Goal: Transaction & Acquisition: Purchase product/service

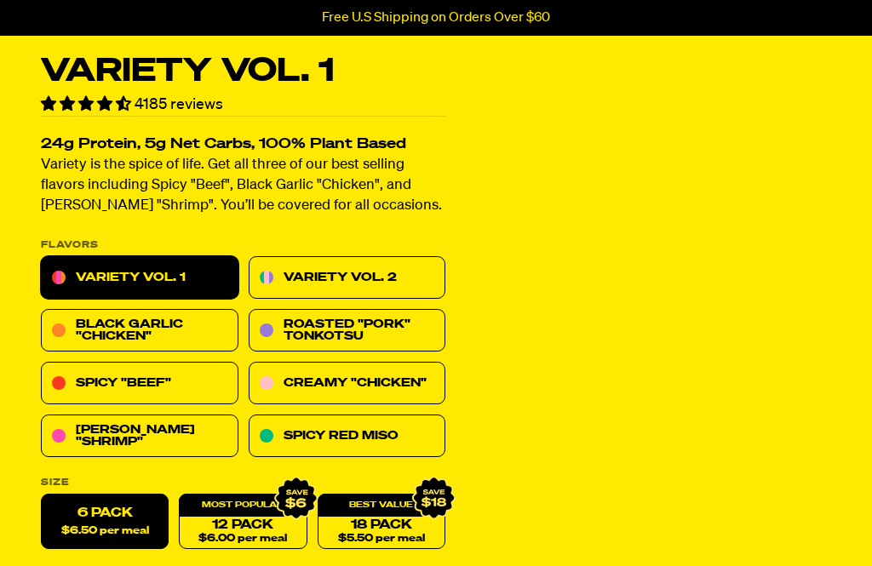
click at [136, 330] on link "Black Garlic "Chicken"" at bounding box center [140, 331] width 198 height 43
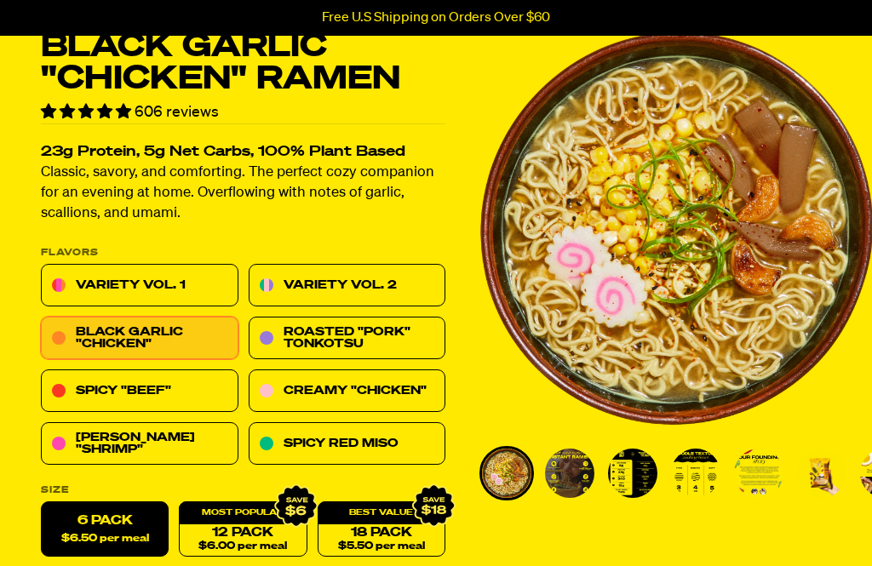
click at [353, 445] on link "Spicy Red Miso" at bounding box center [348, 444] width 198 height 43
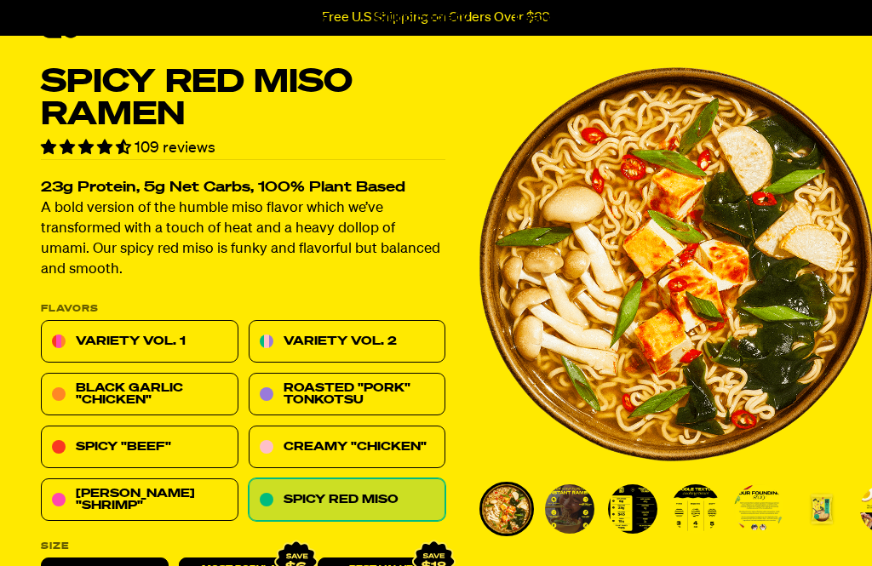
scroll to position [49, 0]
click at [324, 265] on p "Cups new" at bounding box center [328, 258] width 74 height 16
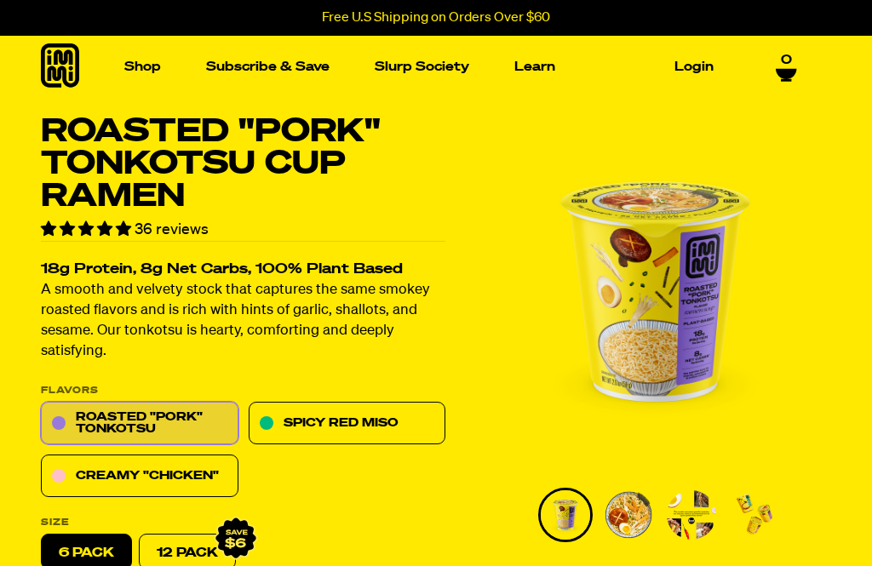
click at [789, 58] on span "0" at bounding box center [786, 60] width 11 height 15
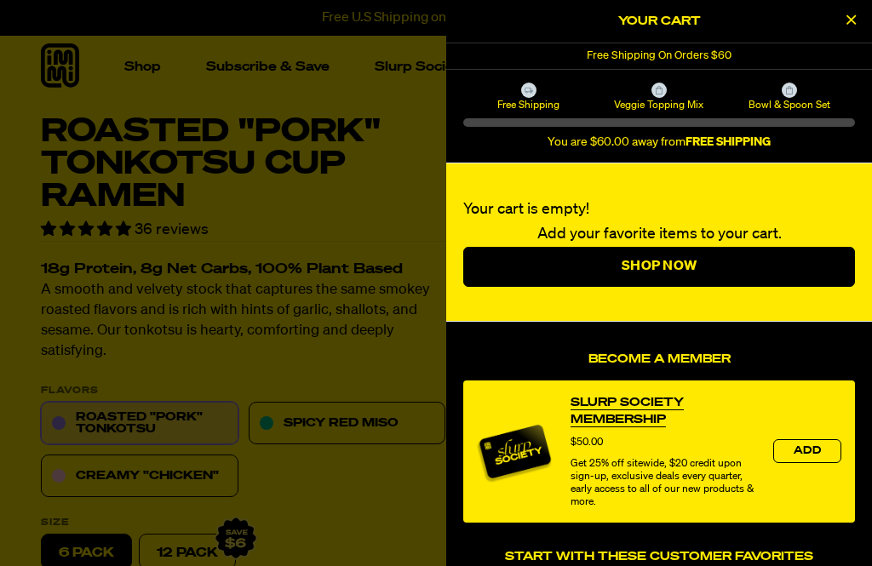
click at [591, 190] on div "Your cart is empty! Add your favorite items to your cart. Shop Now" at bounding box center [659, 243] width 426 height 158
click at [859, 20] on button "Close Cart" at bounding box center [851, 22] width 26 height 26
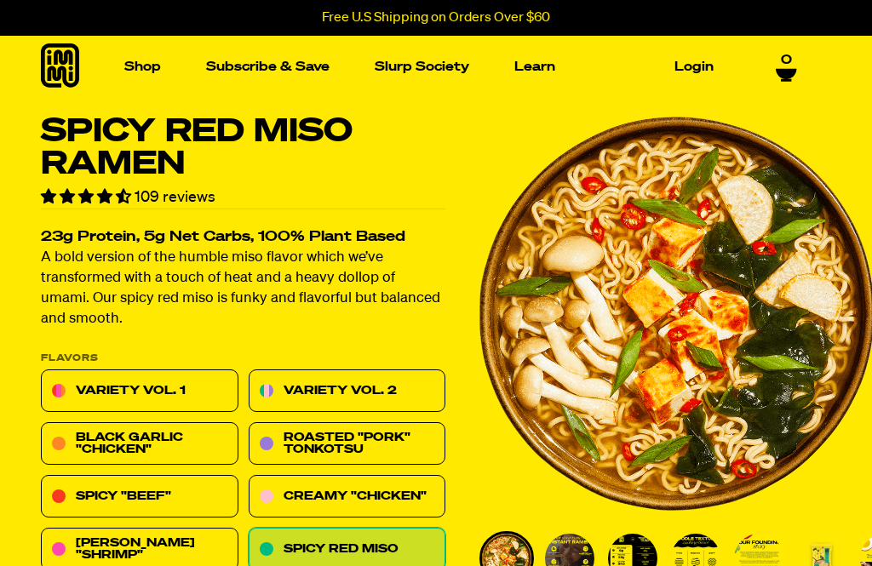
click at [265, 70] on link "Subscribe & Save" at bounding box center [267, 67] width 137 height 26
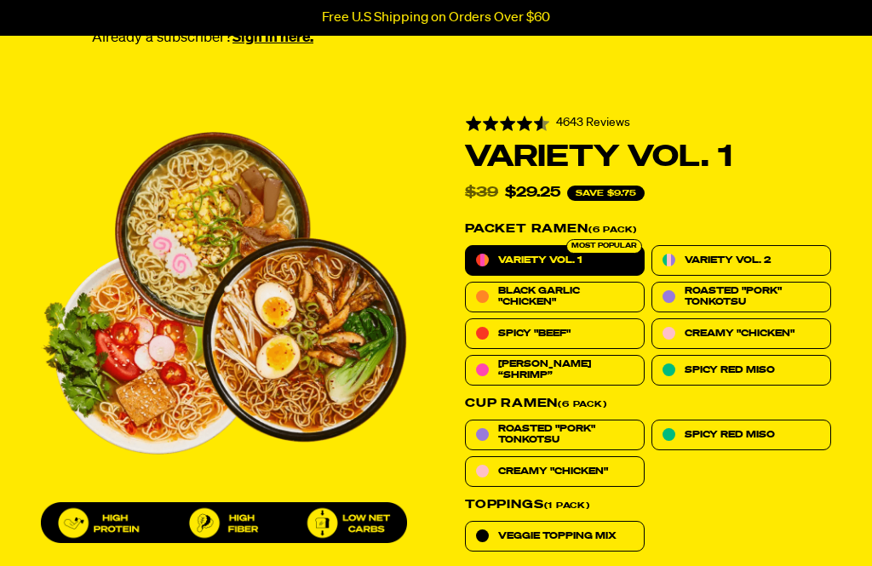
scroll to position [465, 0]
click at [738, 245] on label "Variety Vol. 2" at bounding box center [742, 260] width 180 height 31
click at [652, 245] on input "Variety Vol. 2" at bounding box center [652, 245] width 1 height 1
radio input "true"
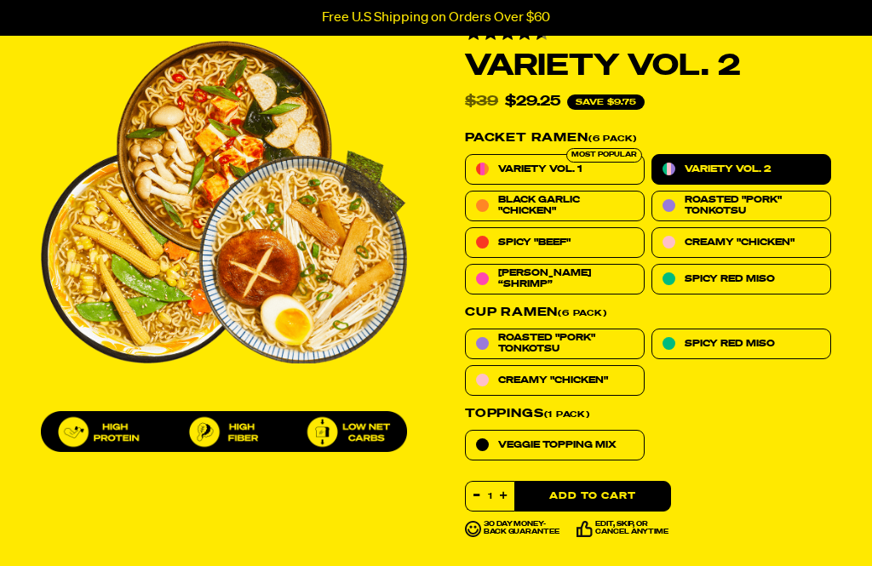
scroll to position [558, 0]
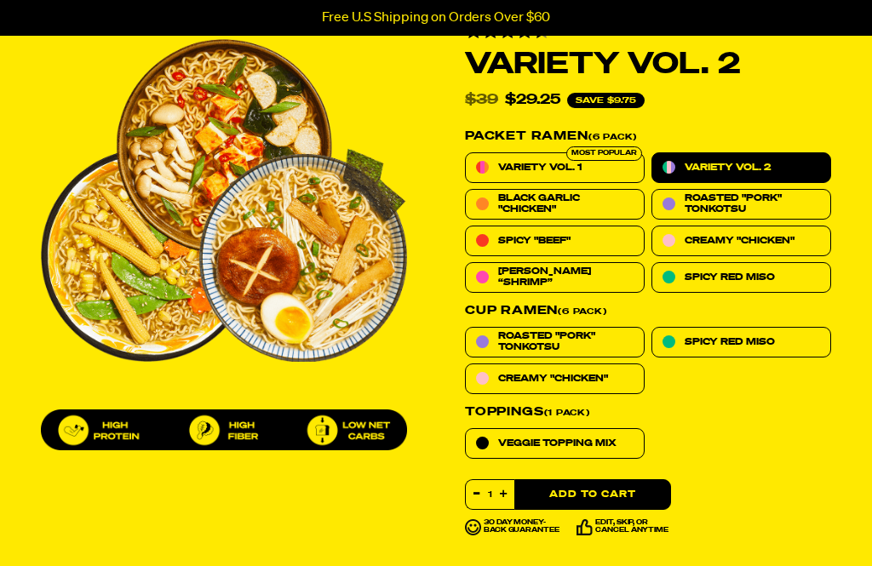
click at [802, 428] on div "Veggie Topping Mix" at bounding box center [648, 443] width 366 height 31
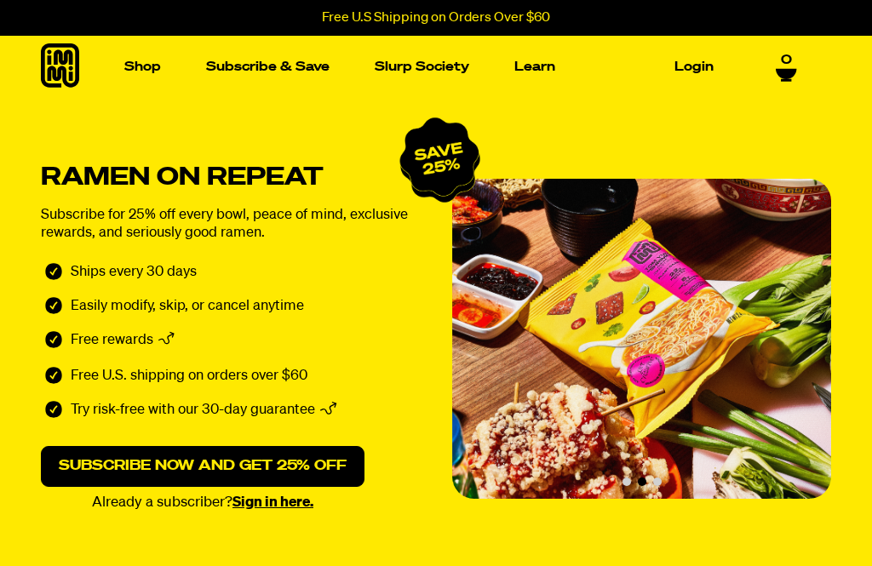
scroll to position [17, 0]
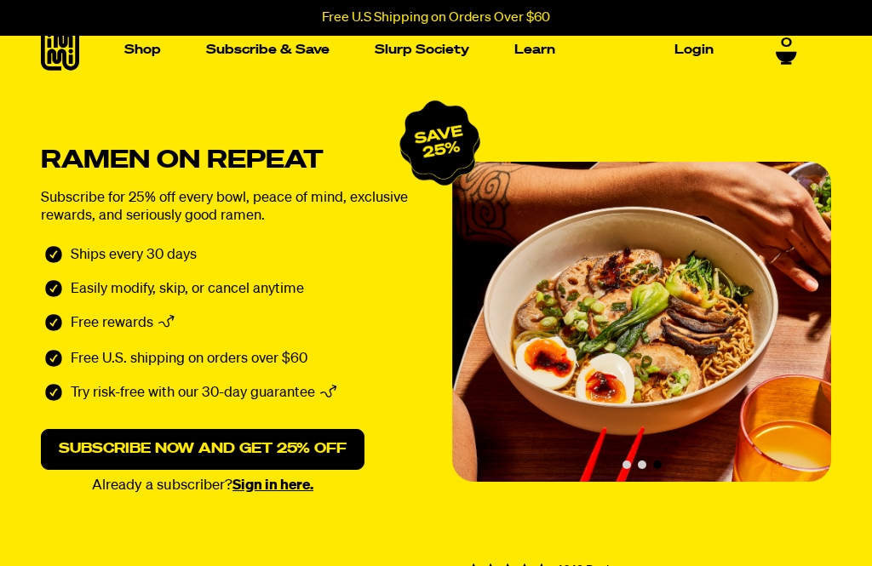
click at [156, 47] on link "Shop" at bounding box center [143, 50] width 50 height 26
click at [123, 222] on img "Main navigation" at bounding box center [112, 193] width 160 height 160
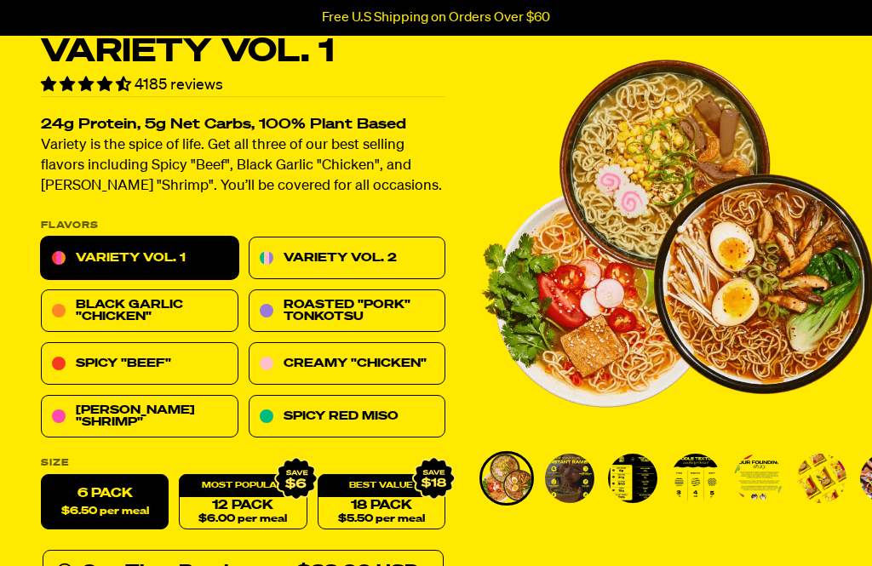
scroll to position [80, 0]
click at [80, 311] on link "Black Garlic "Chicken"" at bounding box center [140, 311] width 198 height 43
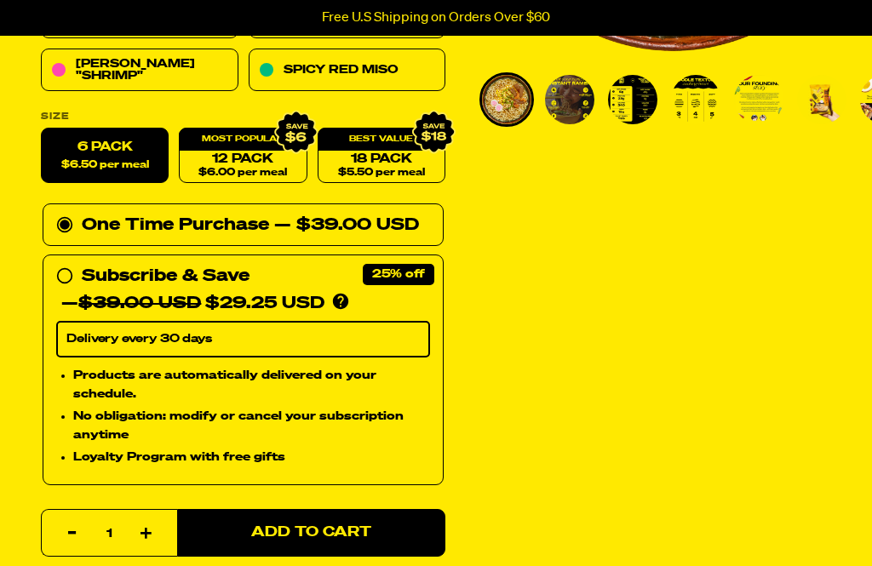
click at [280, 526] on span "Add to Cart" at bounding box center [311, 533] width 120 height 14
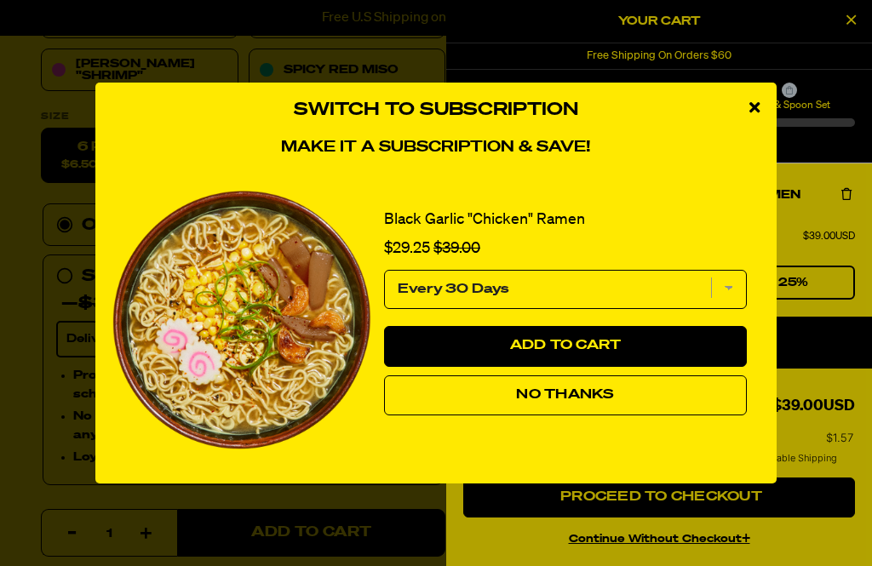
click at [764, 127] on div "close modal" at bounding box center [754, 108] width 44 height 51
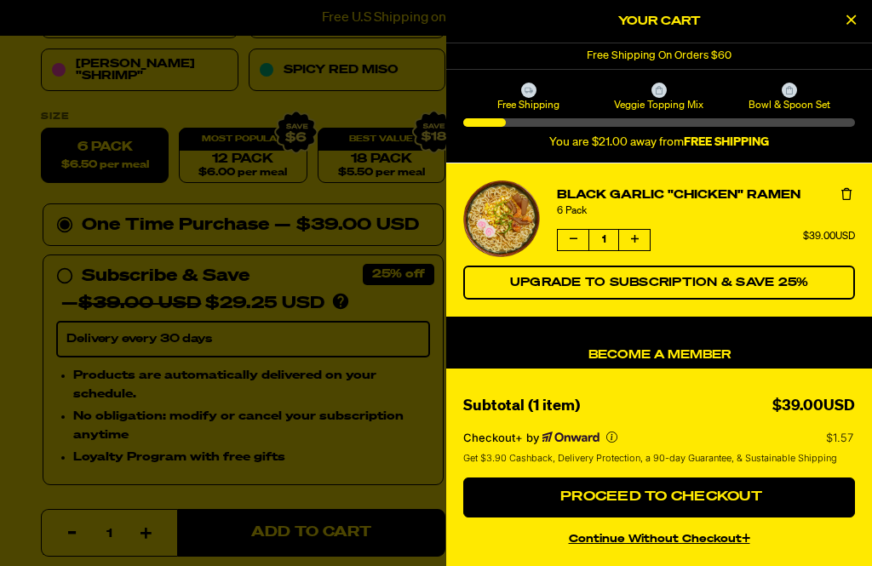
scroll to position [-3, 0]
click at [281, 310] on div at bounding box center [436, 283] width 872 height 566
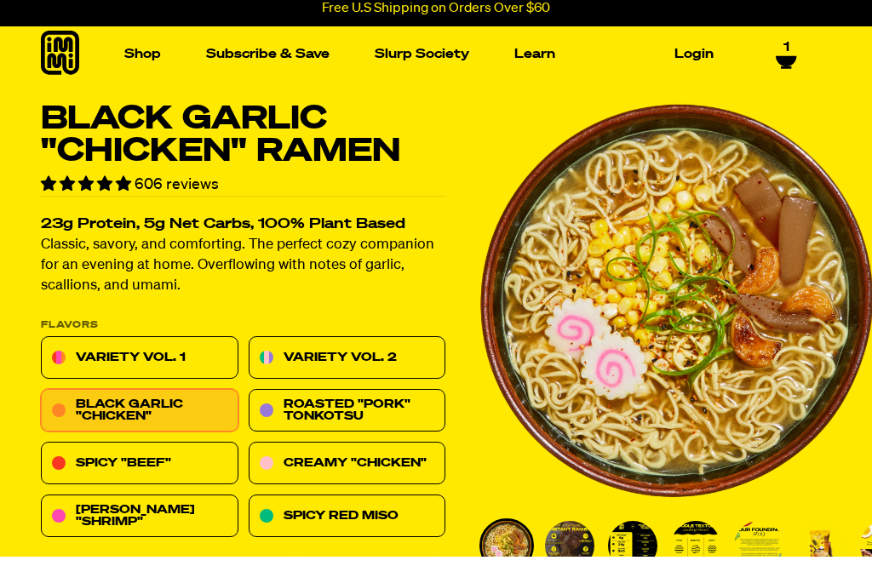
scroll to position [0, 0]
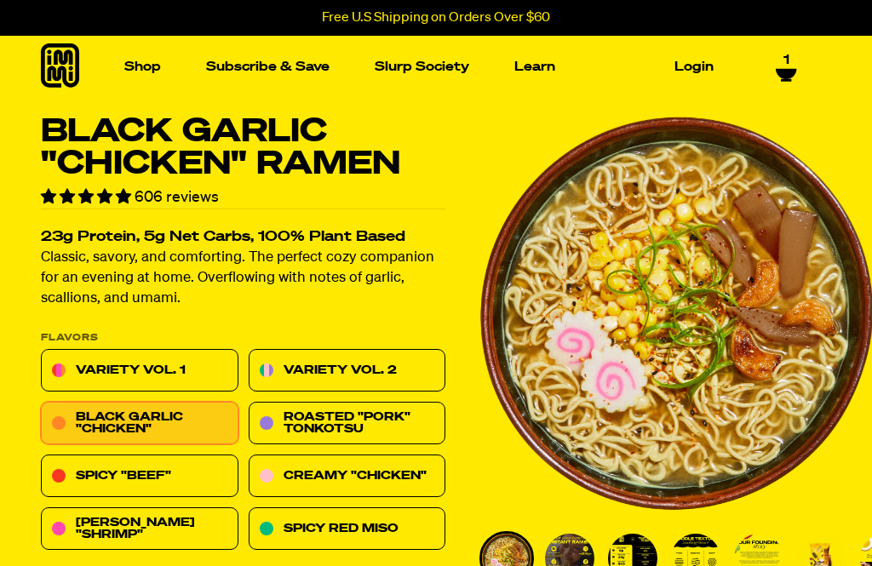
click at [135, 243] on img "Main navigation" at bounding box center [112, 210] width 160 height 160
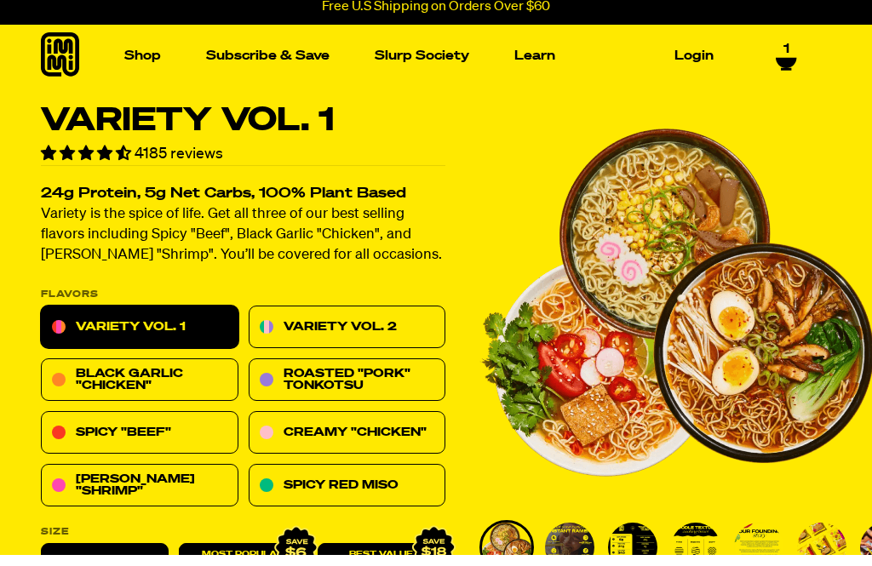
scroll to position [13, 0]
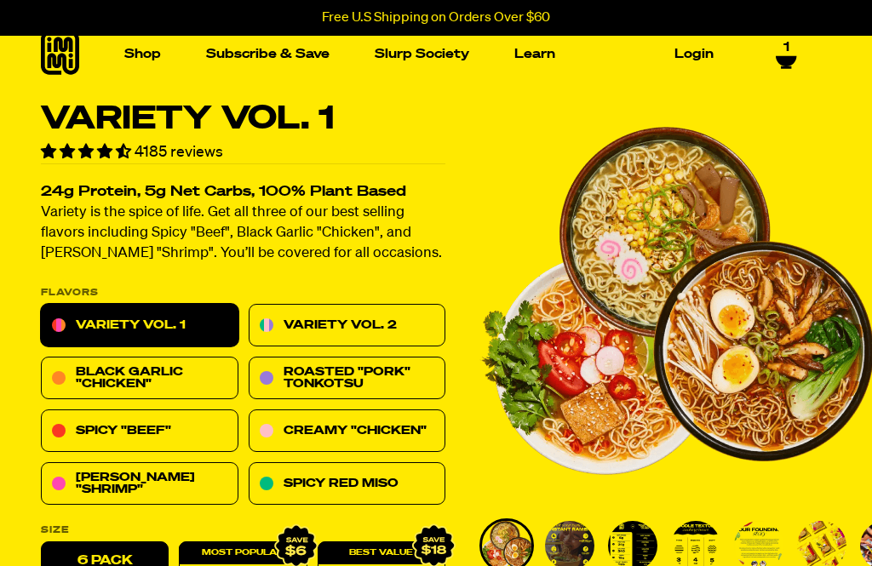
click at [376, 320] on link "Variety Vol. 2" at bounding box center [348, 326] width 198 height 43
